Goal: Transaction & Acquisition: Subscribe to service/newsletter

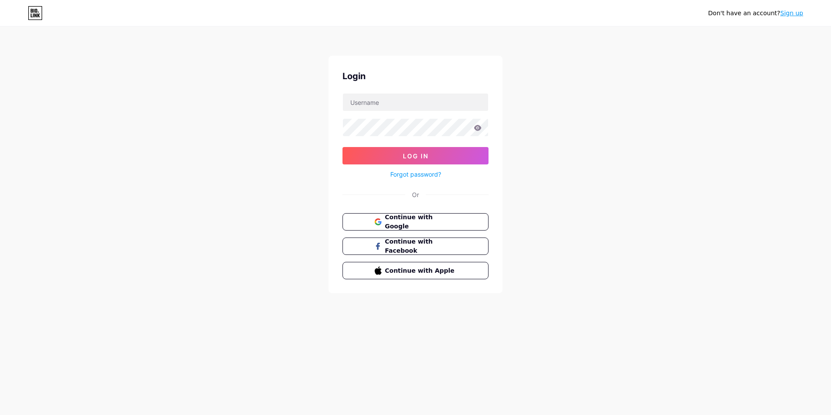
click at [423, 224] on span "Continue with Google" at bounding box center [421, 222] width 72 height 18
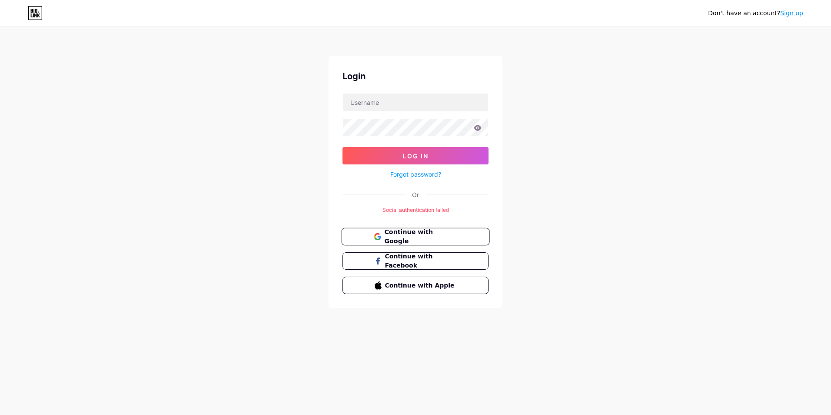
click at [445, 232] on span "Continue with Google" at bounding box center [420, 236] width 73 height 19
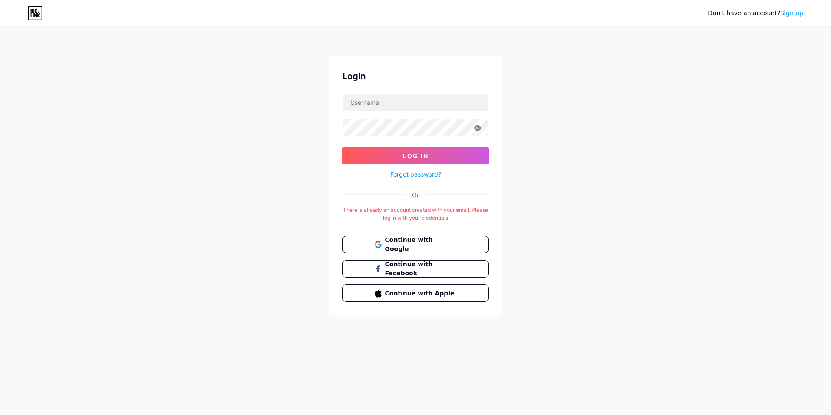
click at [785, 14] on link "Sign up" at bounding box center [791, 13] width 23 height 7
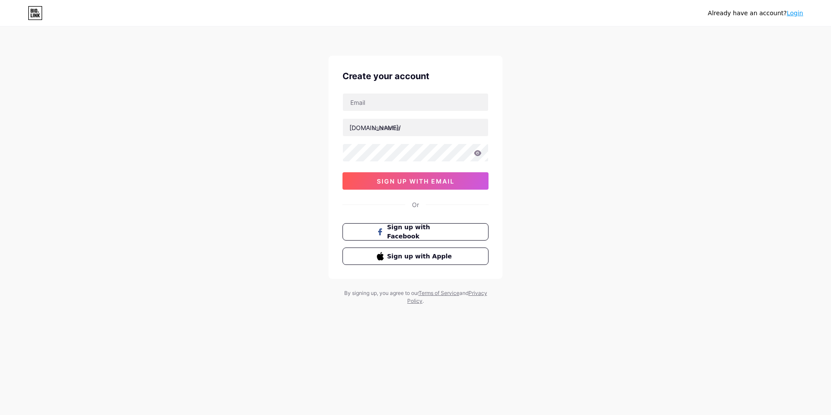
click at [394, 140] on div "[DOMAIN_NAME]/ sign up with email" at bounding box center [415, 141] width 146 height 96
click at [394, 132] on input "text" at bounding box center [415, 127] width 145 height 17
drag, startPoint x: 625, startPoint y: 140, endPoint x: 611, endPoint y: 146, distance: 14.9
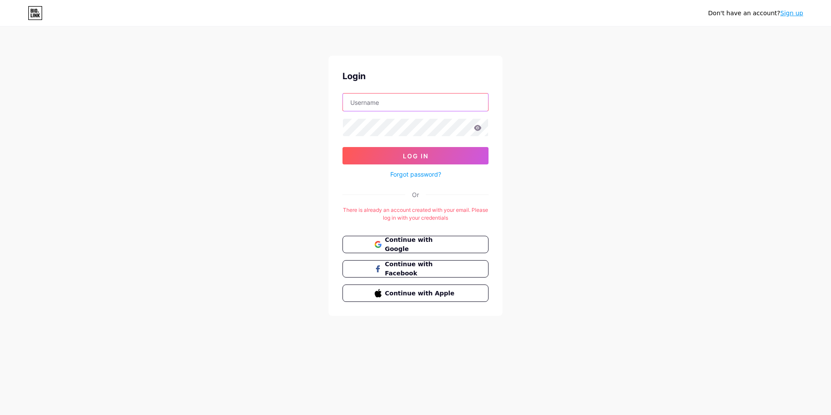
click at [347, 99] on input "text" at bounding box center [415, 101] width 145 height 17
click at [361, 102] on input "text" at bounding box center [415, 101] width 145 height 17
click at [550, 223] on div "Don't have an account? Sign up Login Log In Forgot password? Or There is alread…" at bounding box center [415, 171] width 831 height 343
click at [790, 11] on link "Sign up" at bounding box center [791, 13] width 23 height 7
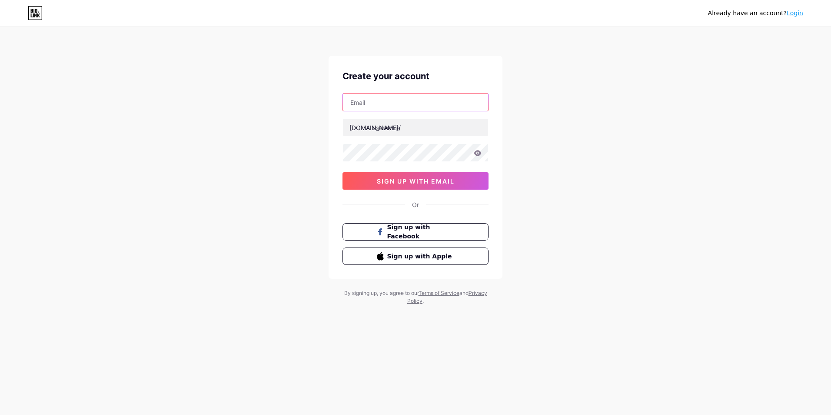
click at [416, 99] on input "text" at bounding box center [415, 101] width 145 height 17
type input "[EMAIL_ADDRESS][DOMAIN_NAME]"
click at [412, 130] on input "text" at bounding box center [415, 127] width 145 height 17
type input "tetsuqq"
click at [542, 123] on div "Already have an account? Login Create your account [EMAIL_ADDRESS][DOMAIN_NAME]…" at bounding box center [415, 166] width 831 height 332
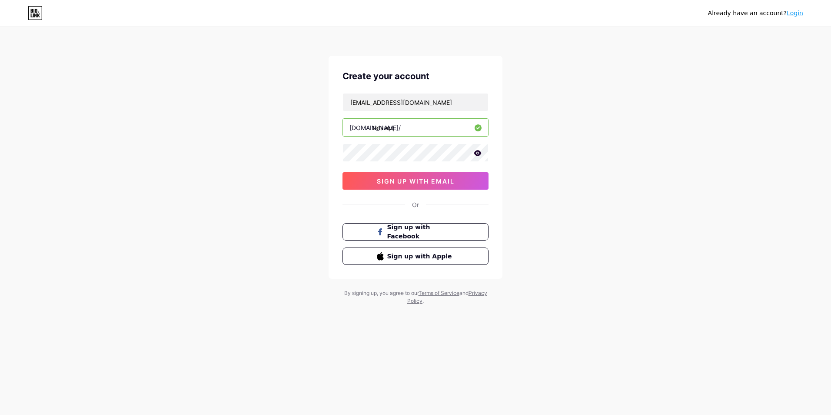
click at [602, 138] on div "Already have an account? Login Create your account [EMAIL_ADDRESS][DOMAIN_NAME]…" at bounding box center [415, 166] width 831 height 332
drag, startPoint x: 464, startPoint y: 181, endPoint x: 471, endPoint y: 183, distance: 7.4
click at [464, 181] on button "sign up with email" at bounding box center [415, 180] width 146 height 17
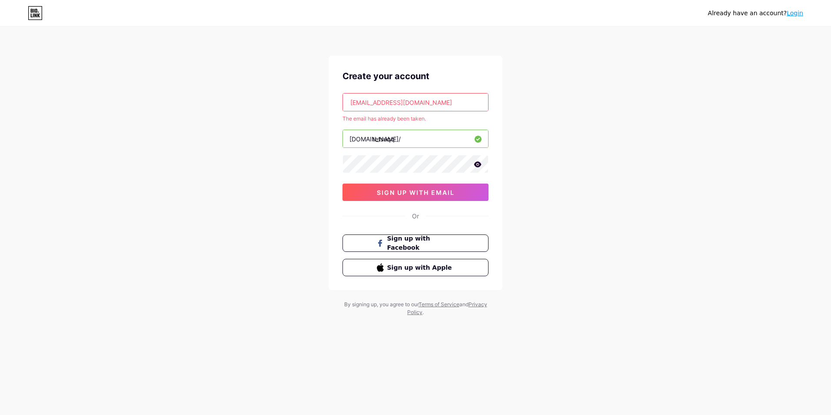
drag, startPoint x: 426, startPoint y: 103, endPoint x: 294, endPoint y: 103, distance: 131.7
click at [294, 103] on div "Already have an account? Login Create your account [EMAIL_ADDRESS][DOMAIN_NAME]…" at bounding box center [415, 172] width 831 height 344
click at [457, 98] on input "[EMAIL_ADDRESS][DOMAIN_NAME]" at bounding box center [415, 101] width 145 height 17
click at [409, 102] on input "[EMAIL_ADDRESS][DOMAIN_NAME]" at bounding box center [415, 101] width 145 height 17
drag, startPoint x: 380, startPoint y: 100, endPoint x: 302, endPoint y: 98, distance: 78.7
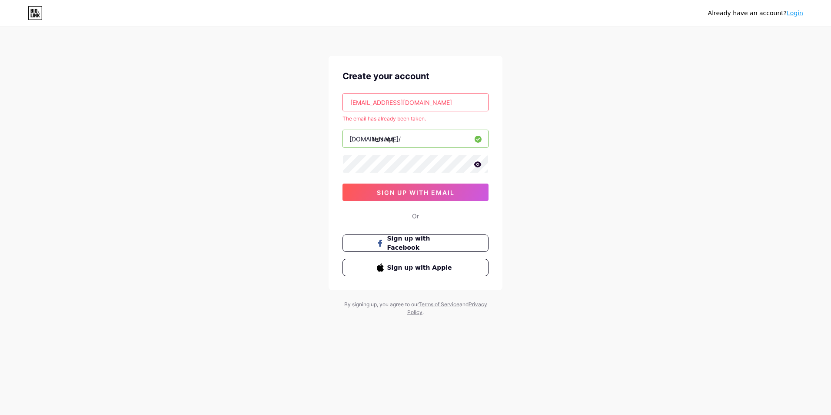
click at [302, 98] on div "Already have an account? Login Create your account [EMAIL_ADDRESS][DOMAIN_NAME]…" at bounding box center [415, 172] width 831 height 344
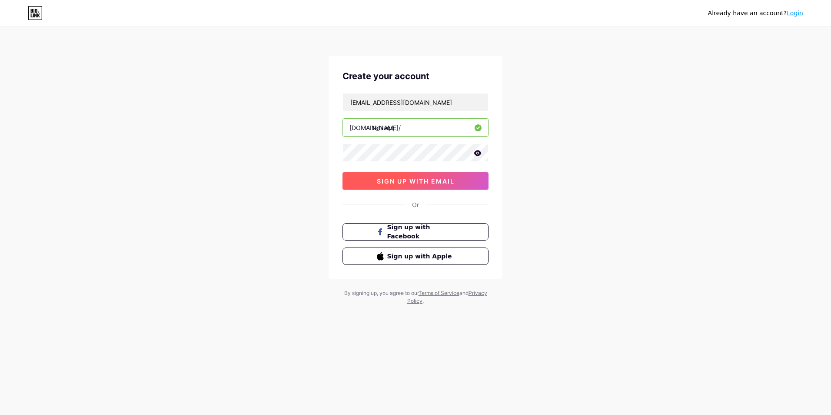
click at [465, 176] on button "sign up with email" at bounding box center [415, 180] width 146 height 17
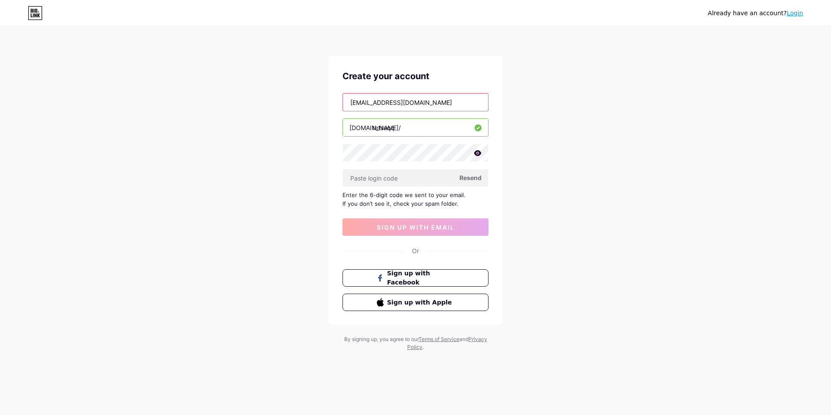
click at [371, 104] on input "[EMAIL_ADDRESS][DOMAIN_NAME]" at bounding box center [415, 101] width 145 height 17
type input "[EMAIL_ADDRESS][DOMAIN_NAME]"
click at [610, 167] on div "Already have an account? Login Create your account [EMAIL_ADDRESS][DOMAIN_NAME]…" at bounding box center [415, 189] width 831 height 379
click at [475, 178] on span "Resend" at bounding box center [470, 177] width 22 height 9
click at [382, 179] on input "text" at bounding box center [415, 177] width 145 height 17
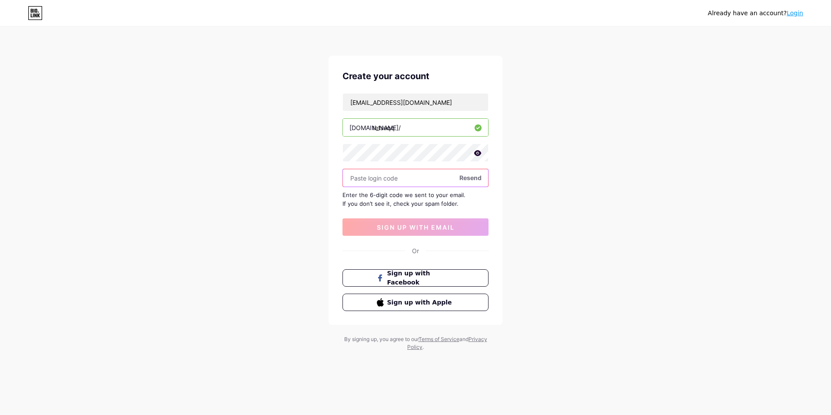
paste input "393438"
type input "393438"
click at [390, 226] on span "sign up with email" at bounding box center [416, 226] width 78 height 7
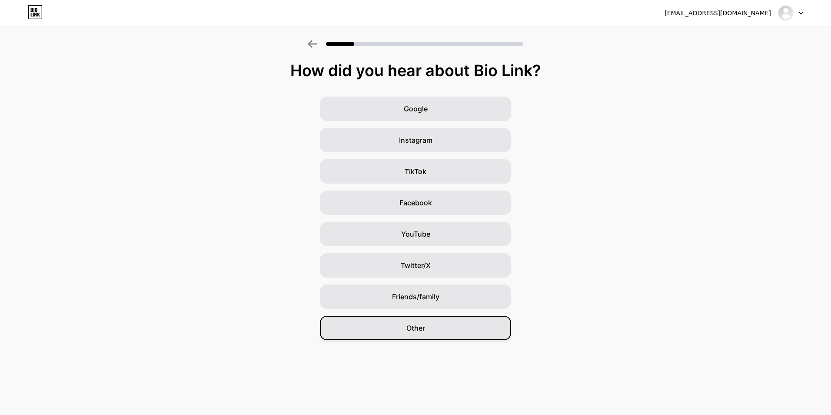
click at [406, 323] on span "Other" at bounding box center [415, 327] width 19 height 10
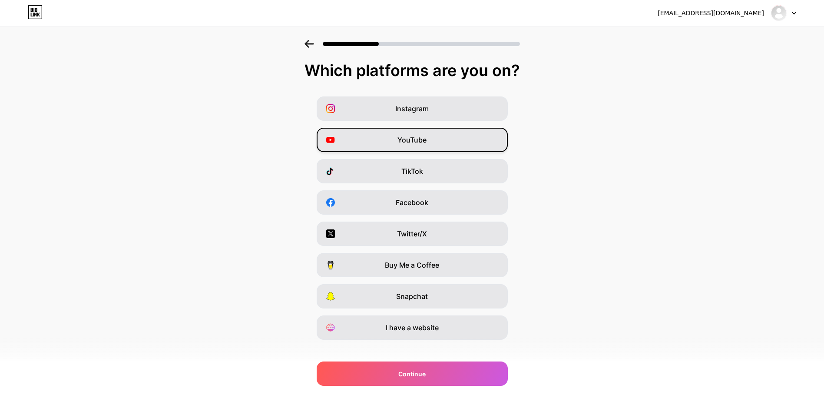
drag, startPoint x: 392, startPoint y: 161, endPoint x: 396, endPoint y: 150, distance: 11.7
click at [392, 158] on div "Instagram YouTube TikTok Facebook Twitter/X Buy Me a Coffee Snapchat I have a w…" at bounding box center [412, 217] width 816 height 243
click at [401, 134] on div "YouTube" at bounding box center [412, 140] width 191 height 24
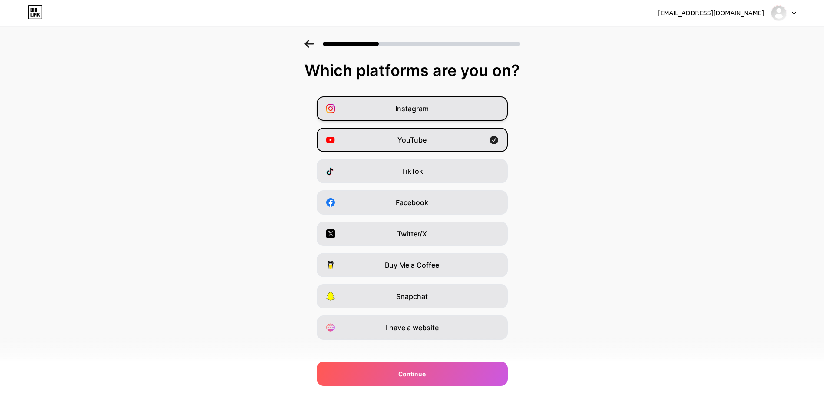
click at [402, 108] on span "Instagram" at bounding box center [412, 108] width 33 height 10
click at [305, 172] on div "Instagram YouTube TikTok Facebook Twitter/X Buy Me a Coffee Snapchat I have a w…" at bounding box center [412, 217] width 816 height 243
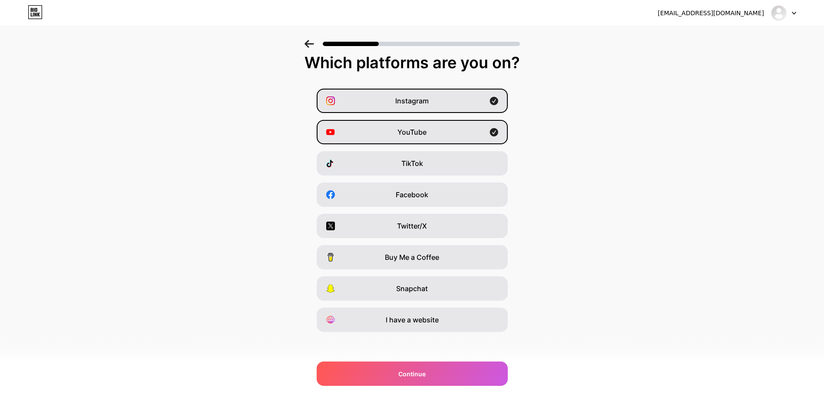
scroll to position [10, 0]
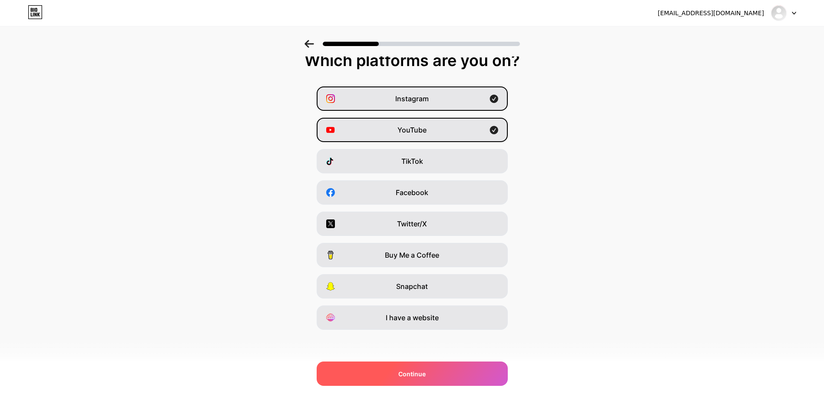
click at [450, 373] on div "Continue" at bounding box center [412, 374] width 191 height 24
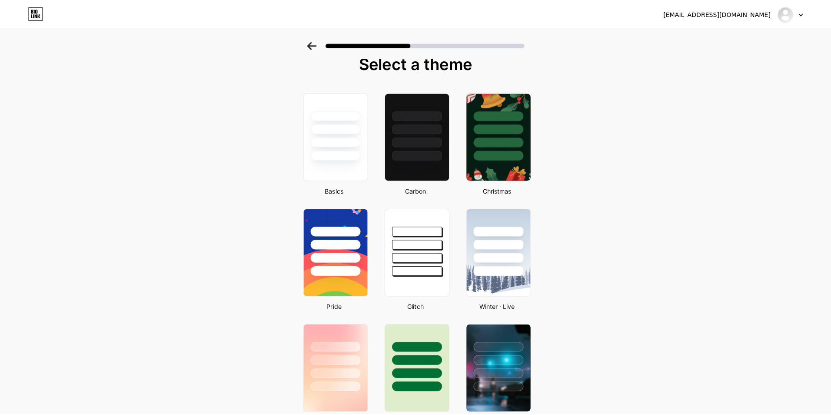
scroll to position [0, 0]
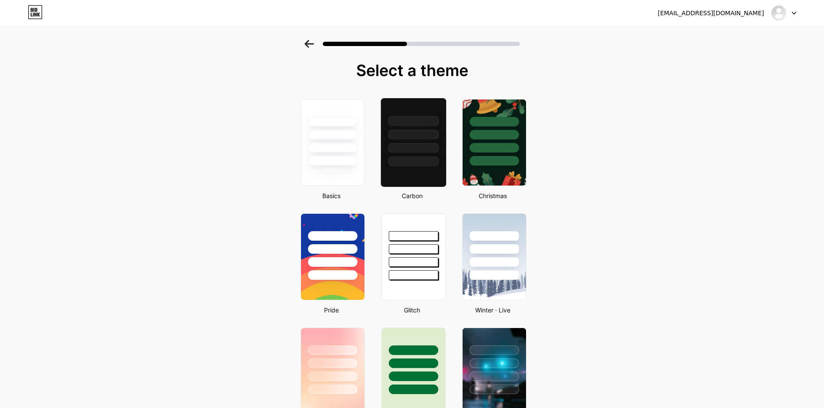
click at [429, 146] on div at bounding box center [413, 148] width 51 height 10
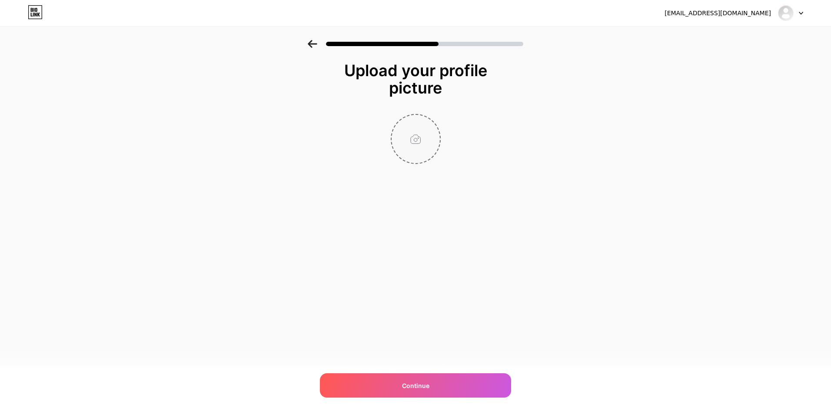
click at [409, 137] on input "file" at bounding box center [416, 139] width 48 height 48
type input "C:\fakepath\photo_2025-09-10_13-59-02.jpg"
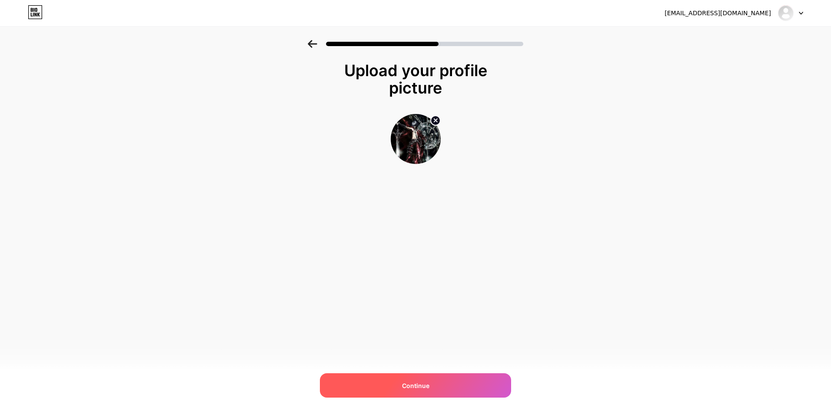
click at [467, 376] on div "Continue" at bounding box center [415, 385] width 191 height 24
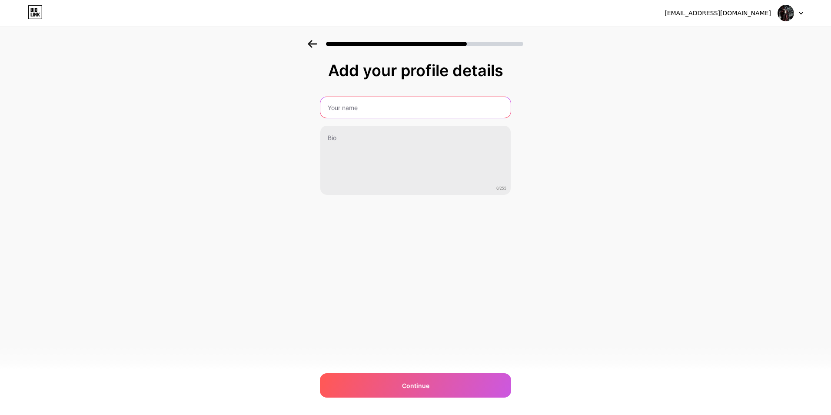
click at [345, 103] on input "text" at bounding box center [415, 107] width 190 height 21
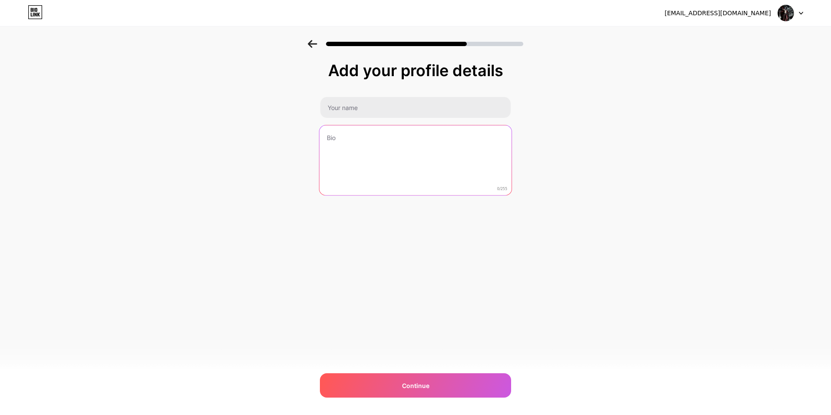
click at [332, 137] on textarea at bounding box center [415, 160] width 192 height 71
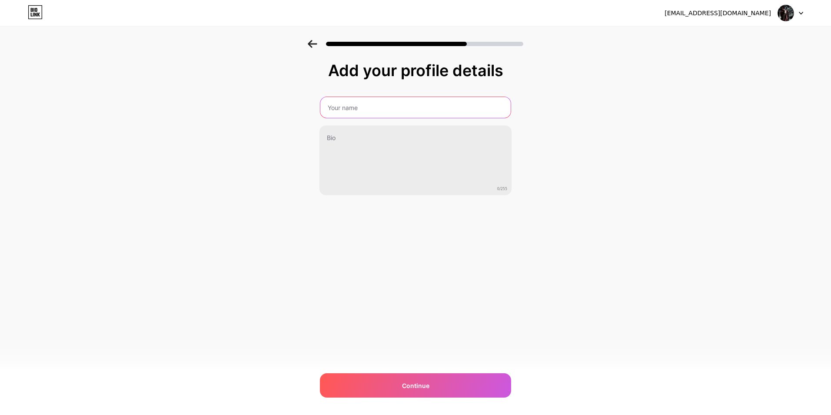
click at [347, 107] on input "text" at bounding box center [415, 107] width 190 height 21
drag, startPoint x: 382, startPoint y: 109, endPoint x: 256, endPoint y: 95, distance: 126.3
click at [256, 95] on div "Add your profile details еуеыгйй 0/255 Continue Error" at bounding box center [415, 139] width 831 height 199
type input "е"
type input "r"
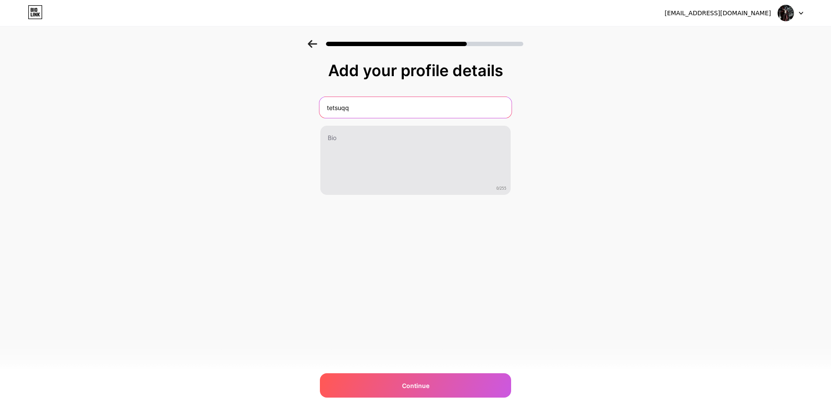
type input "tetsuqq"
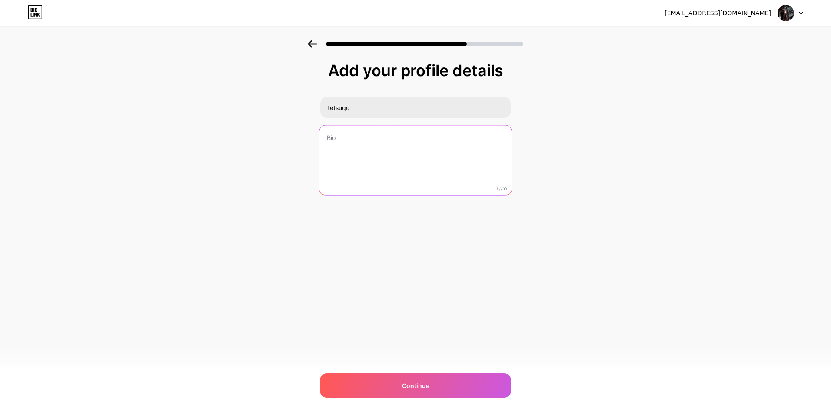
click at [342, 138] on textarea at bounding box center [415, 160] width 192 height 71
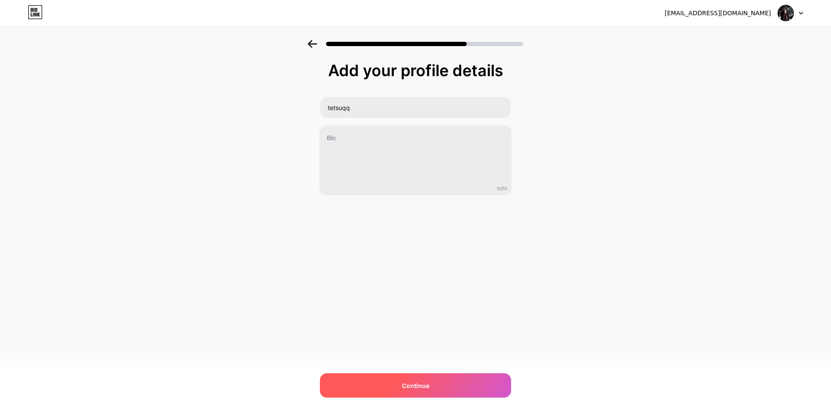
click at [374, 384] on div "Continue" at bounding box center [415, 385] width 191 height 24
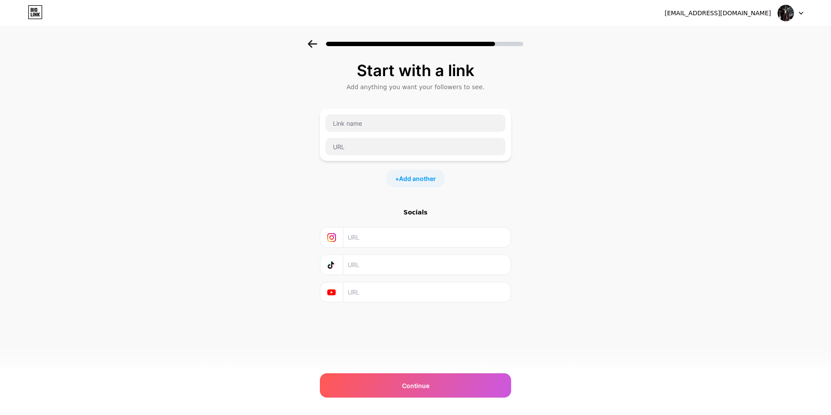
click at [329, 234] on icon at bounding box center [331, 237] width 9 height 9
drag, startPoint x: 331, startPoint y: 235, endPoint x: 306, endPoint y: 234, distance: 25.7
click at [304, 232] on div "Start with a link Add anything you want your followers to see. + Add another So…" at bounding box center [415, 193] width 831 height 306
click at [356, 294] on input "text" at bounding box center [427, 292] width 158 height 20
click at [360, 286] on input "text" at bounding box center [427, 292] width 158 height 20
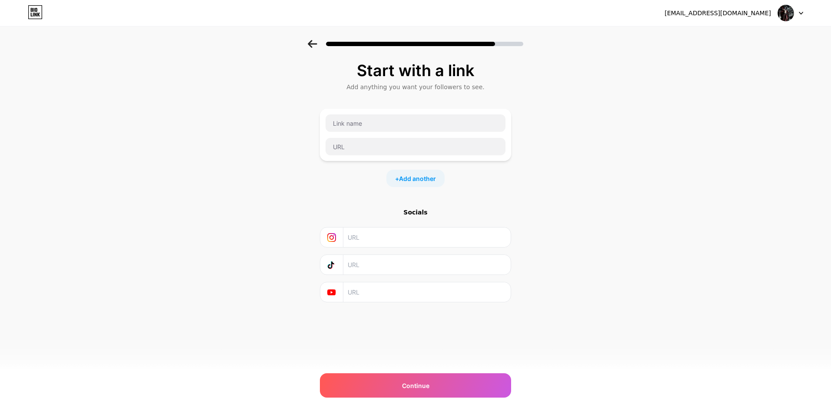
paste input "[URL][DOMAIN_NAME]"
type input "[URL][DOMAIN_NAME]"
click at [442, 322] on div "Start with a link Add anything you want your followers to see. + Add another So…" at bounding box center [415, 204] width 191 height 284
click at [361, 128] on input "text" at bounding box center [416, 122] width 180 height 17
drag, startPoint x: 276, startPoint y: 128, endPoint x: 310, endPoint y: 132, distance: 35.0
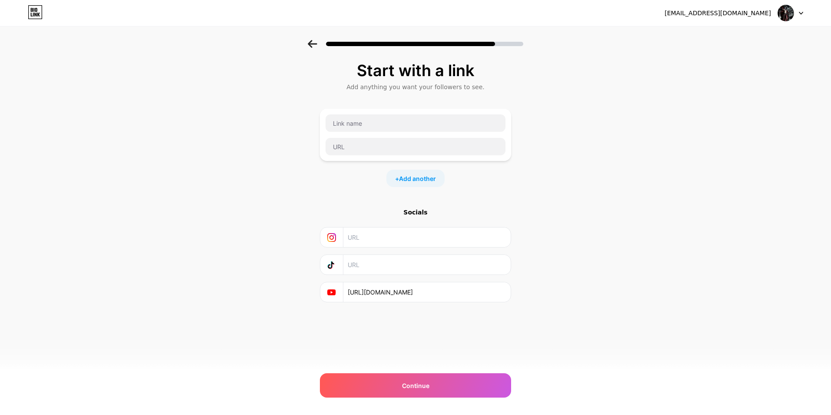
click at [279, 130] on div "Start with a link Add anything you want your followers to see. + Add another So…" at bounding box center [415, 193] width 831 height 306
click at [373, 119] on input "text" at bounding box center [416, 122] width 180 height 17
click at [364, 144] on input "text" at bounding box center [416, 146] width 180 height 17
click at [370, 125] on input "text" at bounding box center [416, 122] width 180 height 17
type input "d"
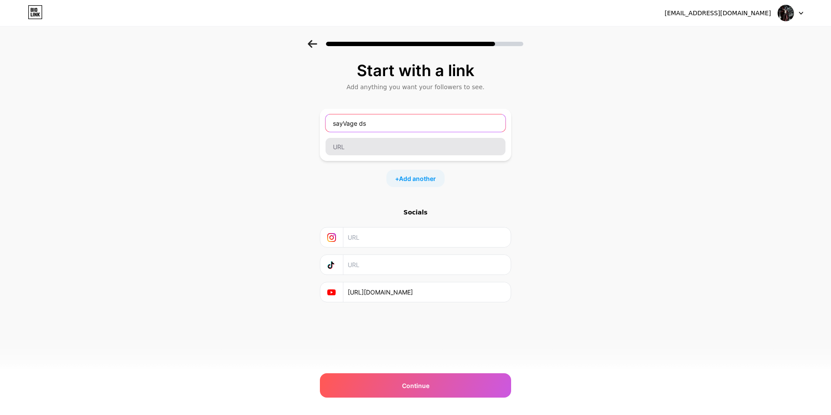
type input "sayVage ds"
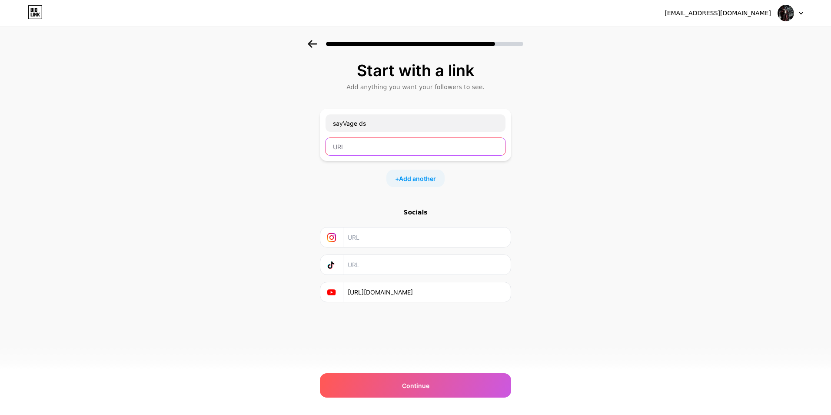
click at [342, 145] on input "text" at bounding box center [416, 146] width 180 height 17
paste input "[URL][DOMAIN_NAME]"
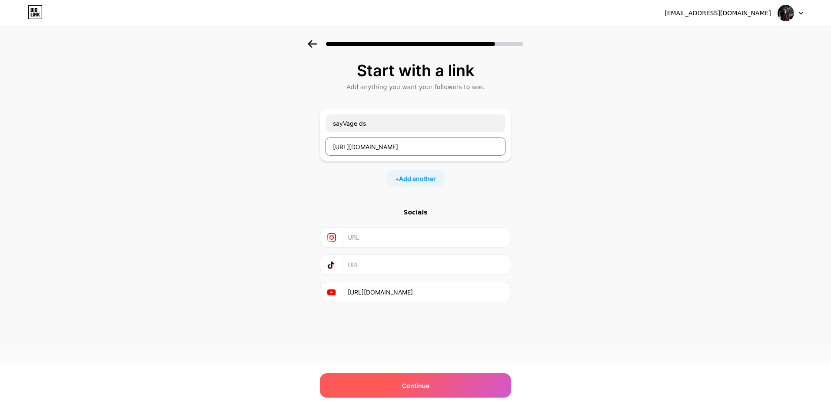
type input "[URL][DOMAIN_NAME]"
click at [426, 385] on span "Continue" at bounding box center [415, 385] width 27 height 9
click at [440, 382] on div "Continue" at bounding box center [415, 385] width 191 height 24
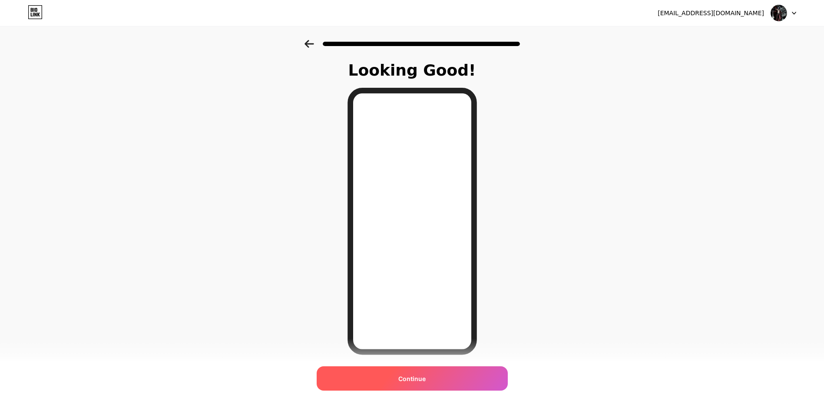
click at [430, 380] on div "Continue" at bounding box center [412, 378] width 191 height 24
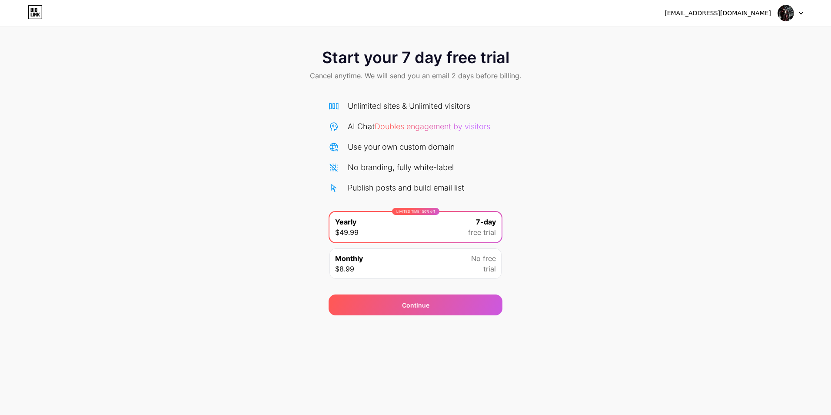
drag, startPoint x: 477, startPoint y: 148, endPoint x: 485, endPoint y: 147, distance: 7.9
click at [478, 148] on div "Use your own custom domain" at bounding box center [416, 147] width 174 height 12
drag, startPoint x: 461, startPoint y: 311, endPoint x: 624, endPoint y: 214, distance: 189.6
click at [622, 215] on div "Start your 7 day free trial Cancel anytime. We will send you an email 2 days be…" at bounding box center [415, 177] width 831 height 275
click at [771, 23] on div "[EMAIL_ADDRESS][DOMAIN_NAME] Logout" at bounding box center [415, 13] width 831 height 26
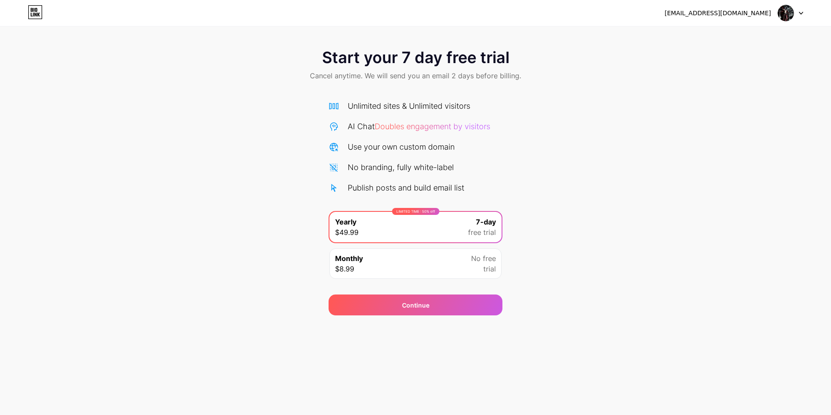
click at [773, 19] on div "[EMAIL_ADDRESS][DOMAIN_NAME]" at bounding box center [734, 13] width 139 height 16
click at [781, 13] on img at bounding box center [786, 13] width 17 height 17
drag, startPoint x: 726, startPoint y: 36, endPoint x: 719, endPoint y: 10, distance: 26.2
click at [719, 10] on div "[EMAIL_ADDRESS][DOMAIN_NAME] Logout" at bounding box center [734, 13] width 139 height 16
click at [39, 16] on icon at bounding box center [35, 12] width 15 height 14
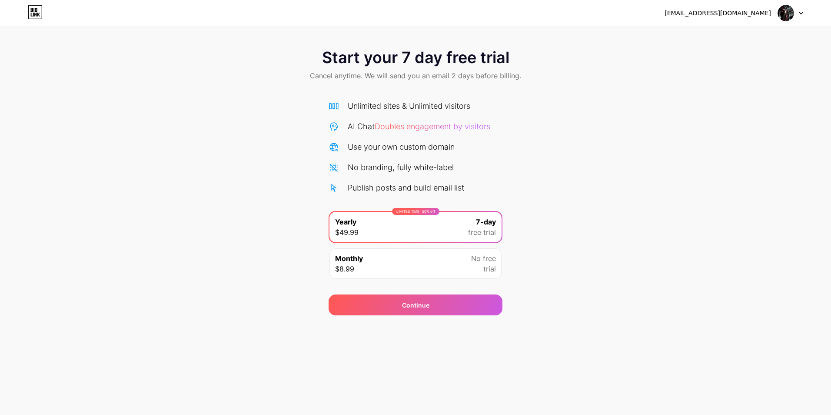
click at [14, 13] on div "[EMAIL_ADDRESS][DOMAIN_NAME] Logout" at bounding box center [415, 13] width 831 height 16
drag, startPoint x: 339, startPoint y: 74, endPoint x: 544, endPoint y: 97, distance: 206.1
click at [543, 97] on div "Start your 7 day free trial Cancel anytime. We will send you an email 2 days be…" at bounding box center [415, 177] width 831 height 275
click at [420, 307] on div "Continue" at bounding box center [415, 304] width 27 height 9
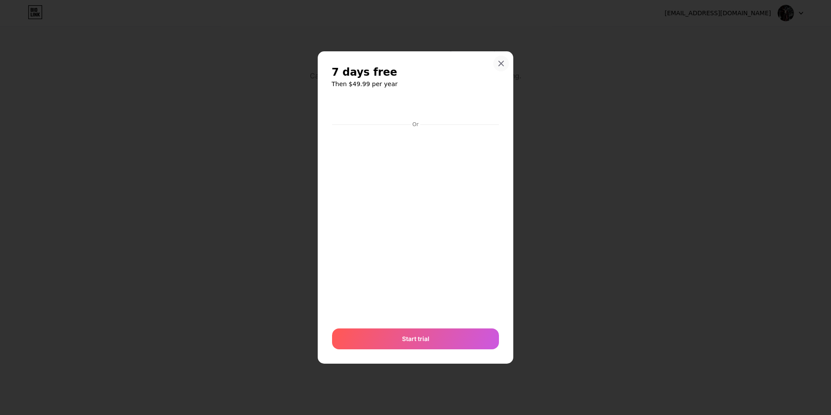
click at [505, 60] on div at bounding box center [501, 64] width 16 height 16
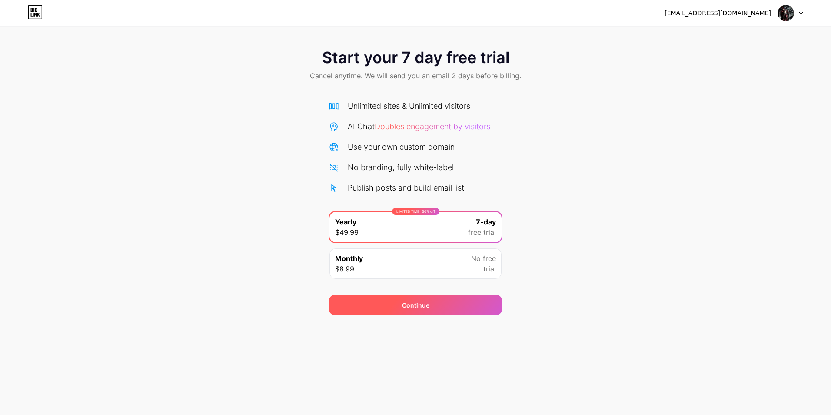
click at [447, 307] on div "Continue" at bounding box center [416, 304] width 174 height 21
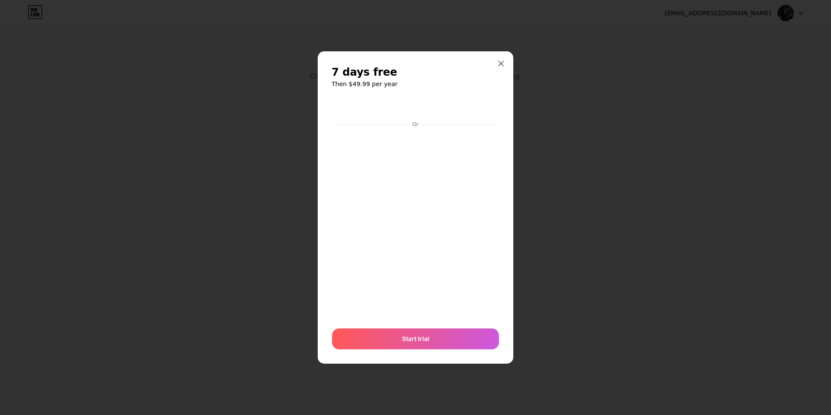
drag, startPoint x: 508, startPoint y: 67, endPoint x: 506, endPoint y: 63, distance: 5.0
click at [506, 64] on div at bounding box center [501, 64] width 16 height 16
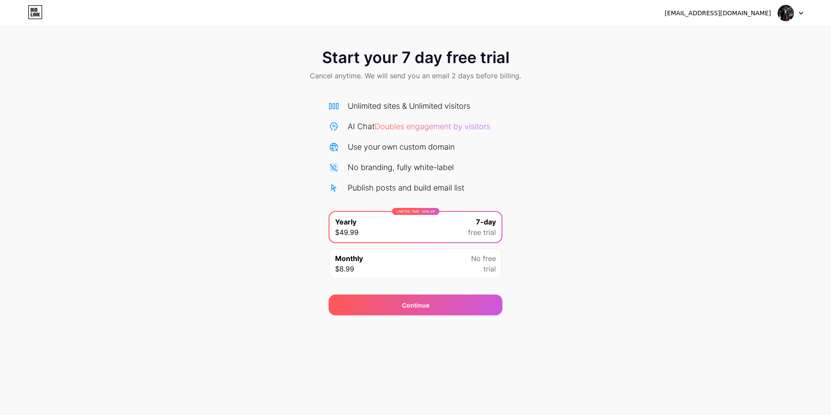
click at [506, 63] on span "Start your 7 day free trial" at bounding box center [415, 57] width 187 height 17
click at [761, 12] on div "[EMAIL_ADDRESS][DOMAIN_NAME]" at bounding box center [718, 13] width 106 height 9
drag, startPoint x: -2, startPoint y: 44, endPoint x: 46, endPoint y: 18, distance: 54.5
click at [4, 43] on div "Start your 7 day free trial Cancel anytime. We will send you an email 2 days be…" at bounding box center [415, 65] width 831 height 51
click at [67, 224] on div "Start your 7 day free trial Cancel anytime. We will send you an email 2 days be…" at bounding box center [415, 177] width 831 height 275
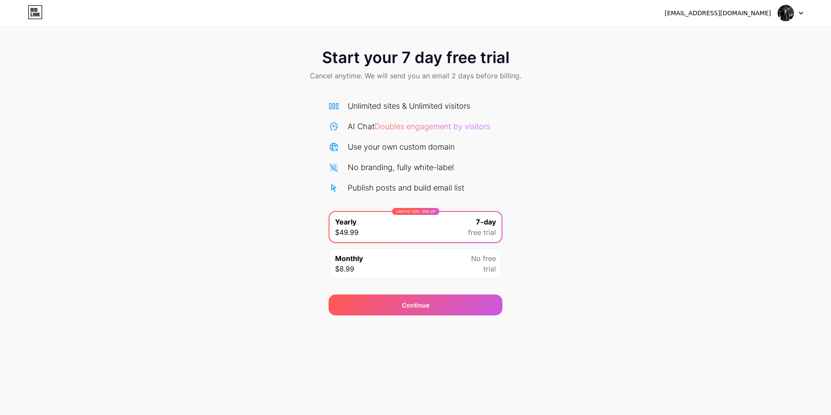
click at [120, 39] on div "Start your 7 day free trial Cancel anytime. We will send you an email 2 days be…" at bounding box center [415, 157] width 831 height 315
